Goal: Check status: Check status

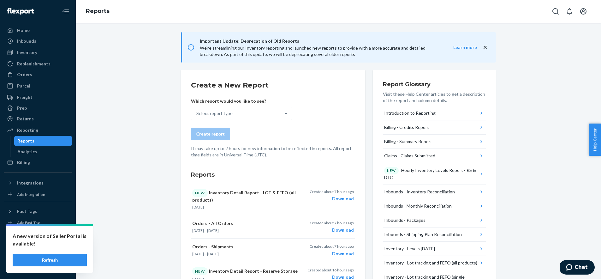
click at [591, 11] on div at bounding box center [571, 11] width 42 height 13
click at [588, 10] on button "Open account menu" at bounding box center [583, 11] width 13 height 13
click at [545, 62] on div "Log out" at bounding box center [568, 68] width 47 height 12
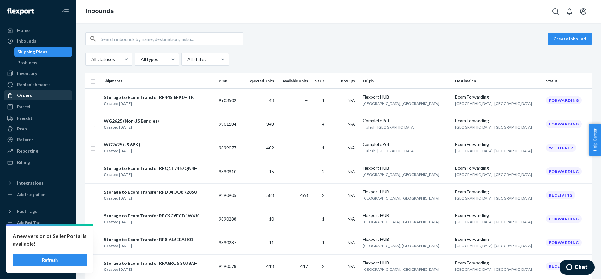
click at [36, 92] on div "Orders" at bounding box center [37, 95] width 67 height 9
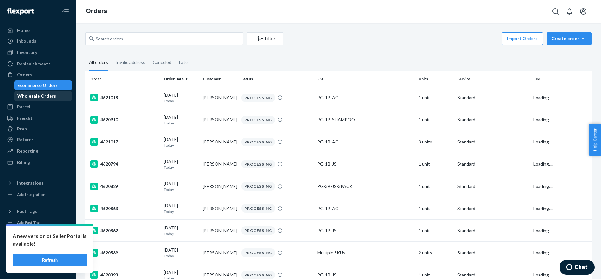
click at [41, 95] on div "Wholesale Orders" at bounding box center [36, 96] width 39 height 6
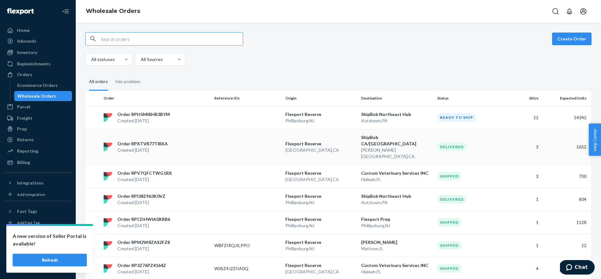
click at [239, 144] on td at bounding box center [247, 147] width 71 height 36
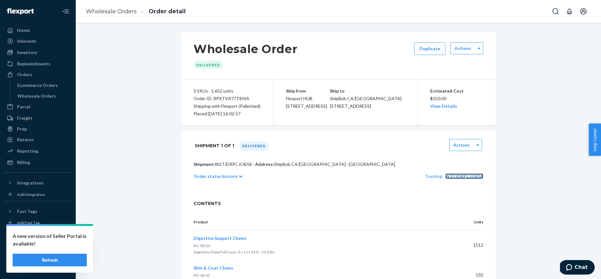
click at [463, 175] on span "W2TJDRPCJOB58" at bounding box center [465, 175] width 38 height 5
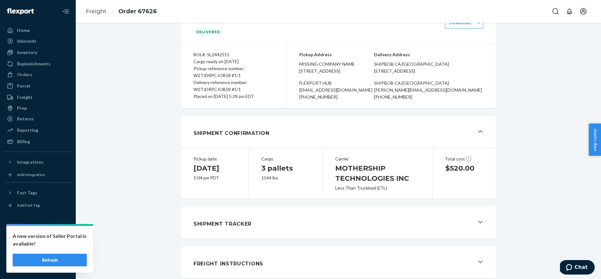
scroll to position [40, 0]
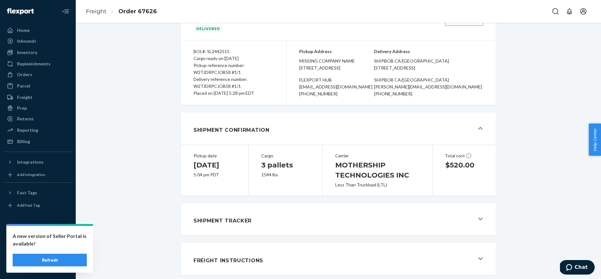
click at [268, 214] on div "Shipment Tracker" at bounding box center [334, 219] width 281 height 17
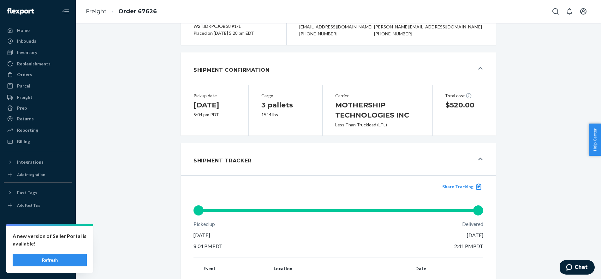
scroll to position [169, 0]
